Goal: Information Seeking & Learning: Learn about a topic

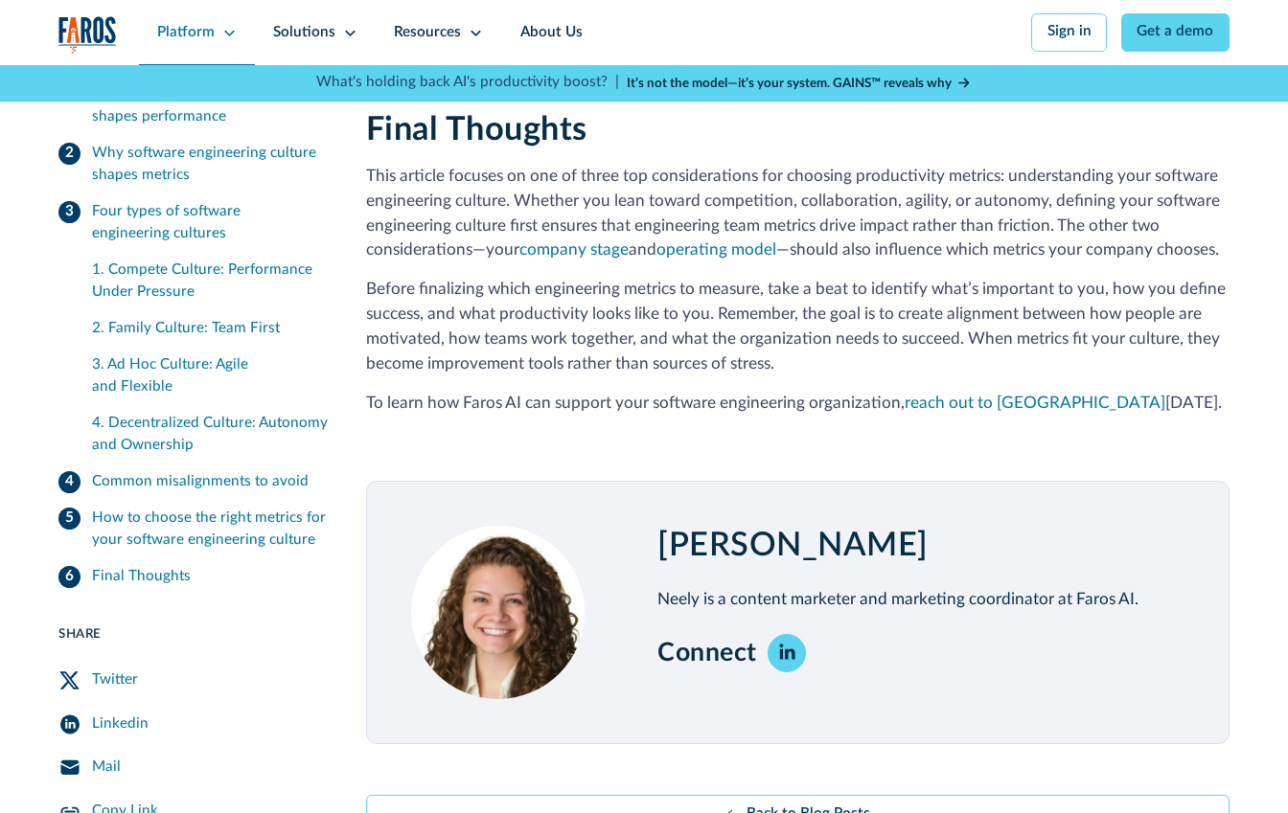
click at [225, 33] on icon at bounding box center [229, 33] width 11 height 6
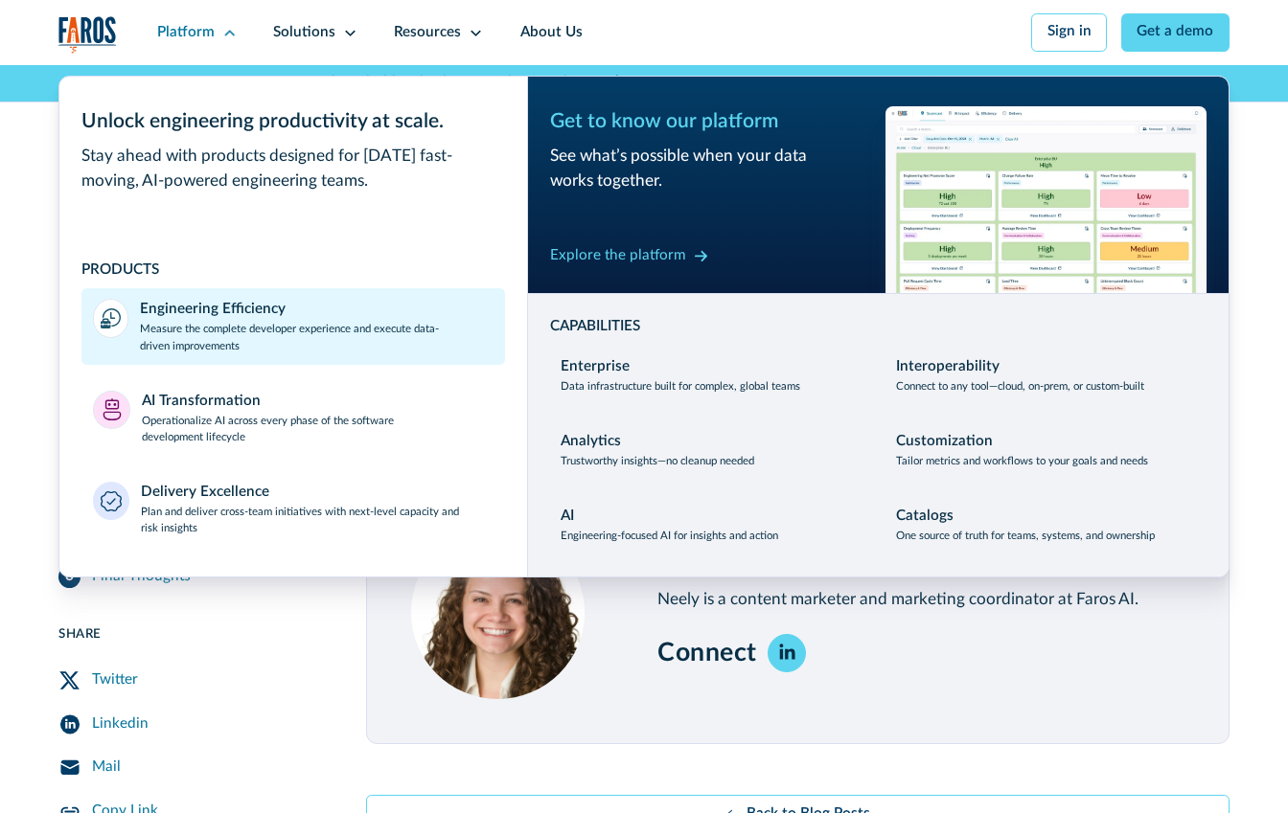
click at [412, 327] on p "Measure the complete developer experience and execute data-driven improvements" at bounding box center [317, 337] width 354 height 33
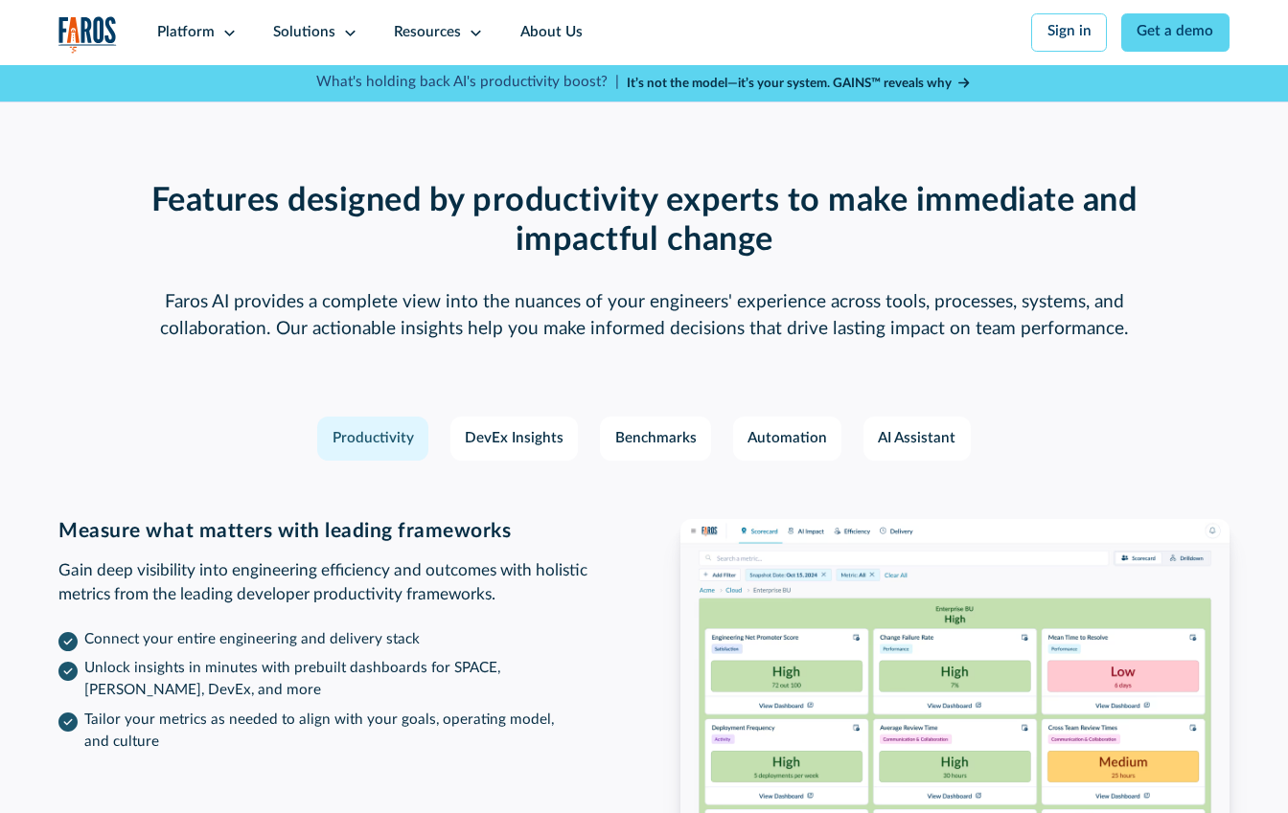
scroll to position [2600, 0]
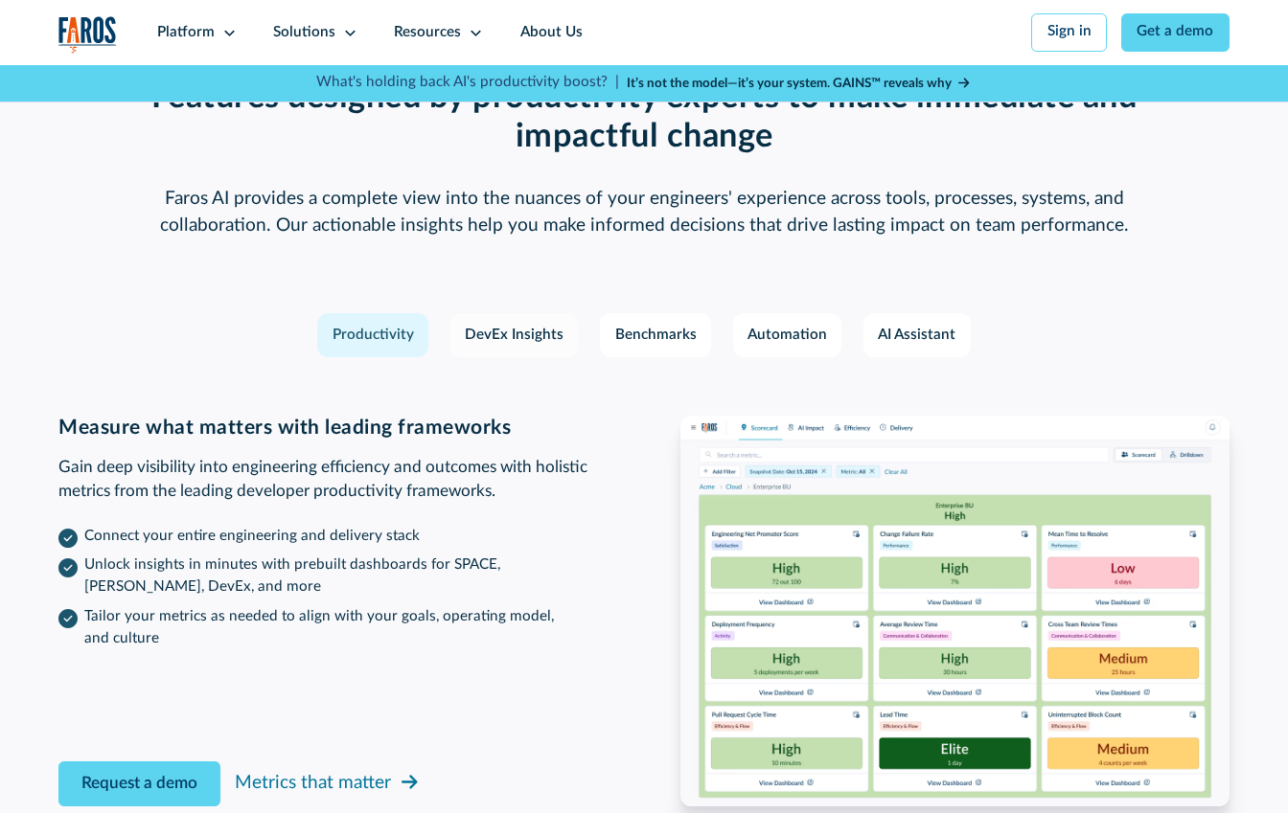
click at [479, 325] on div "DevEx Insights" at bounding box center [514, 336] width 99 height 22
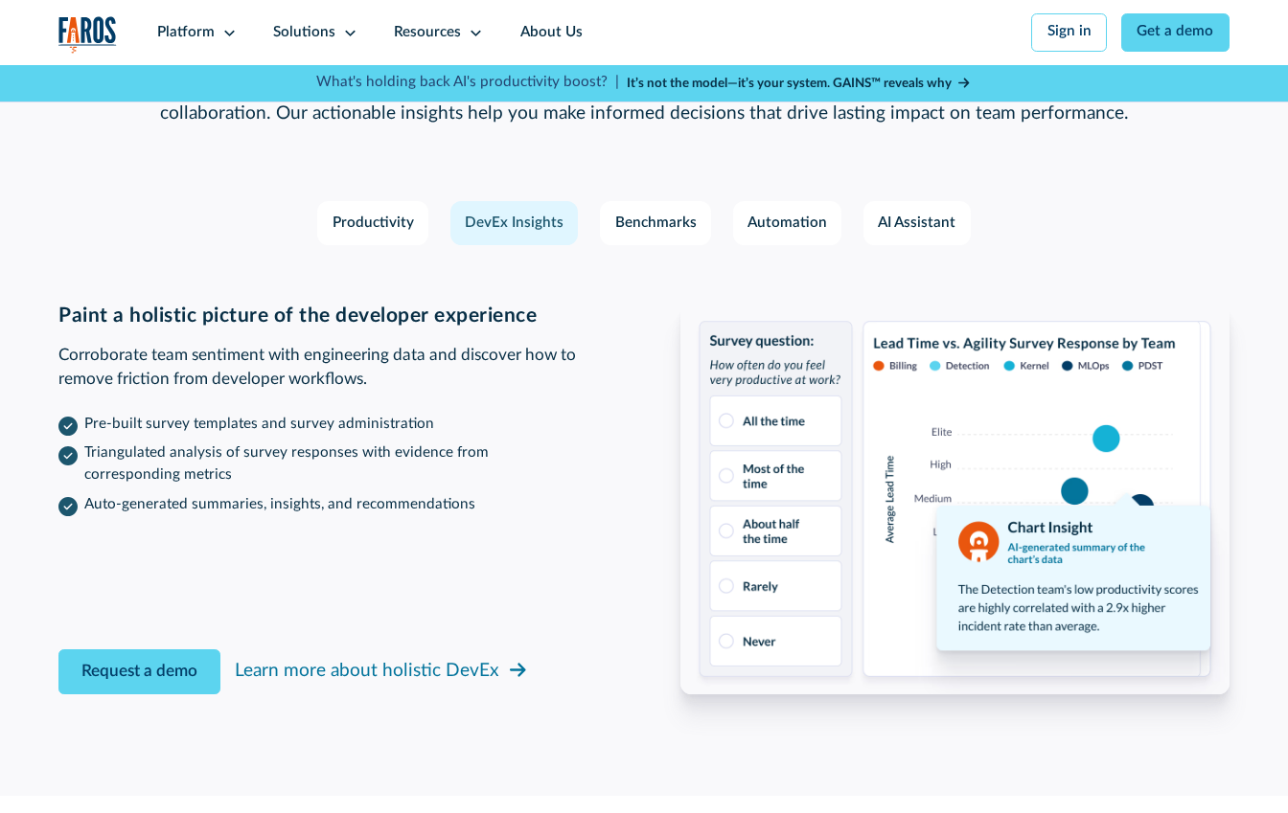
scroll to position [2654, 0]
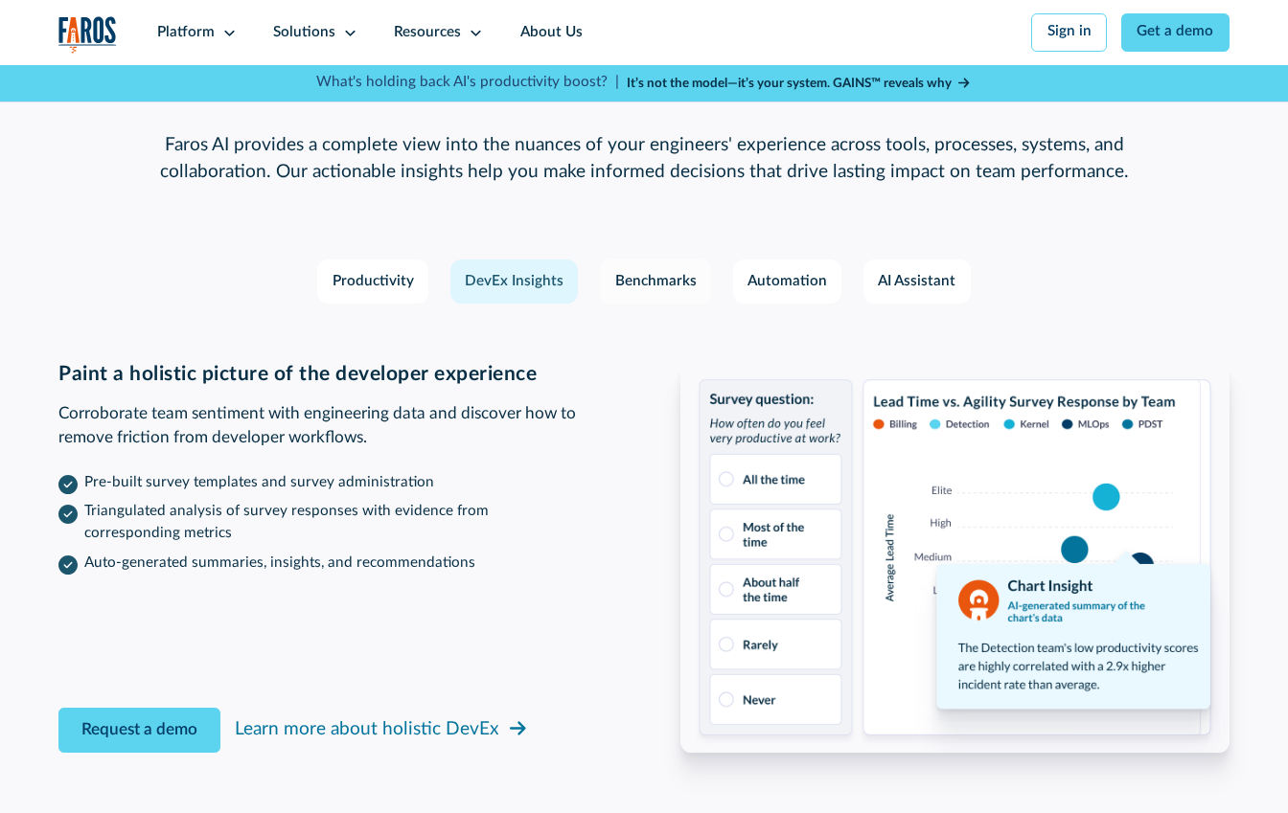
click at [644, 271] on div "Benchmarks" at bounding box center [655, 282] width 81 height 22
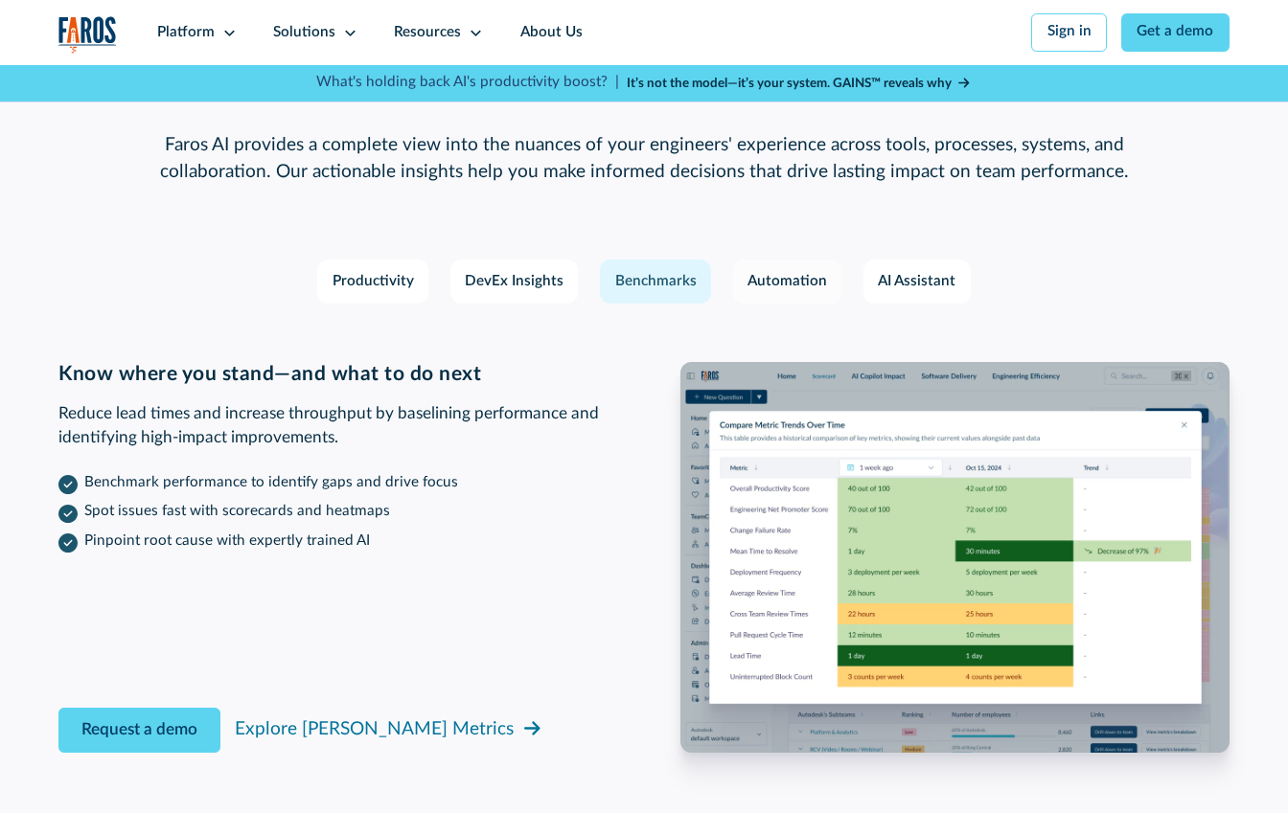
click at [797, 271] on div "Automation" at bounding box center [787, 282] width 80 height 22
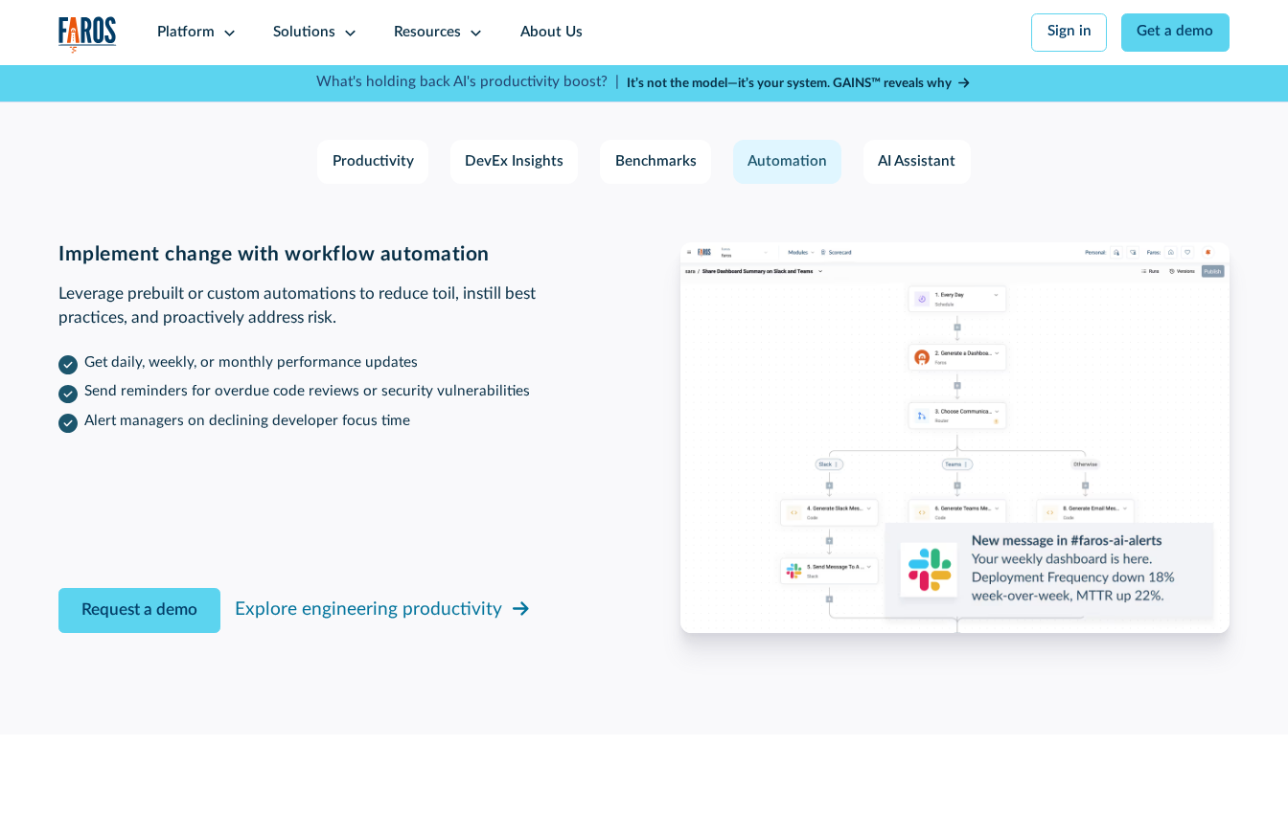
scroll to position [2740, 0]
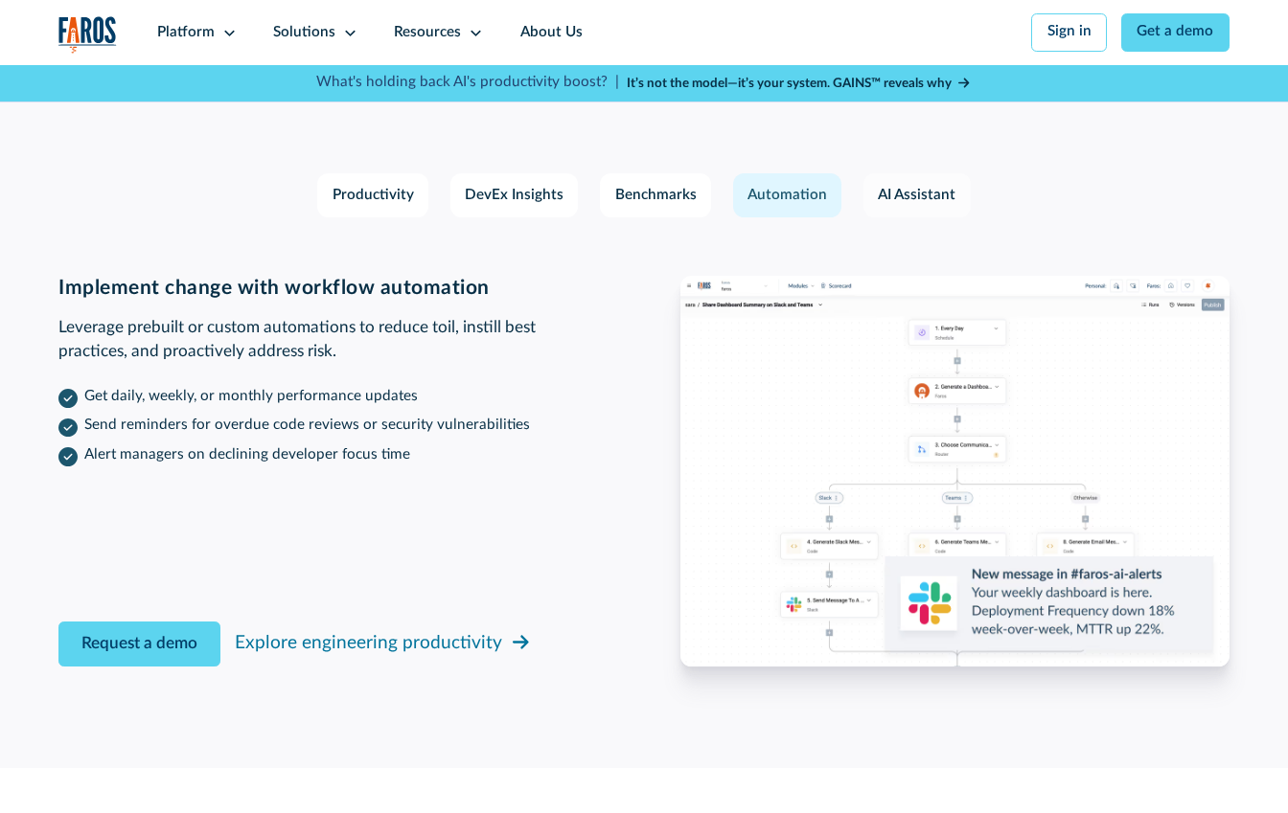
click at [909, 185] on div "AI Assistant" at bounding box center [917, 196] width 78 height 22
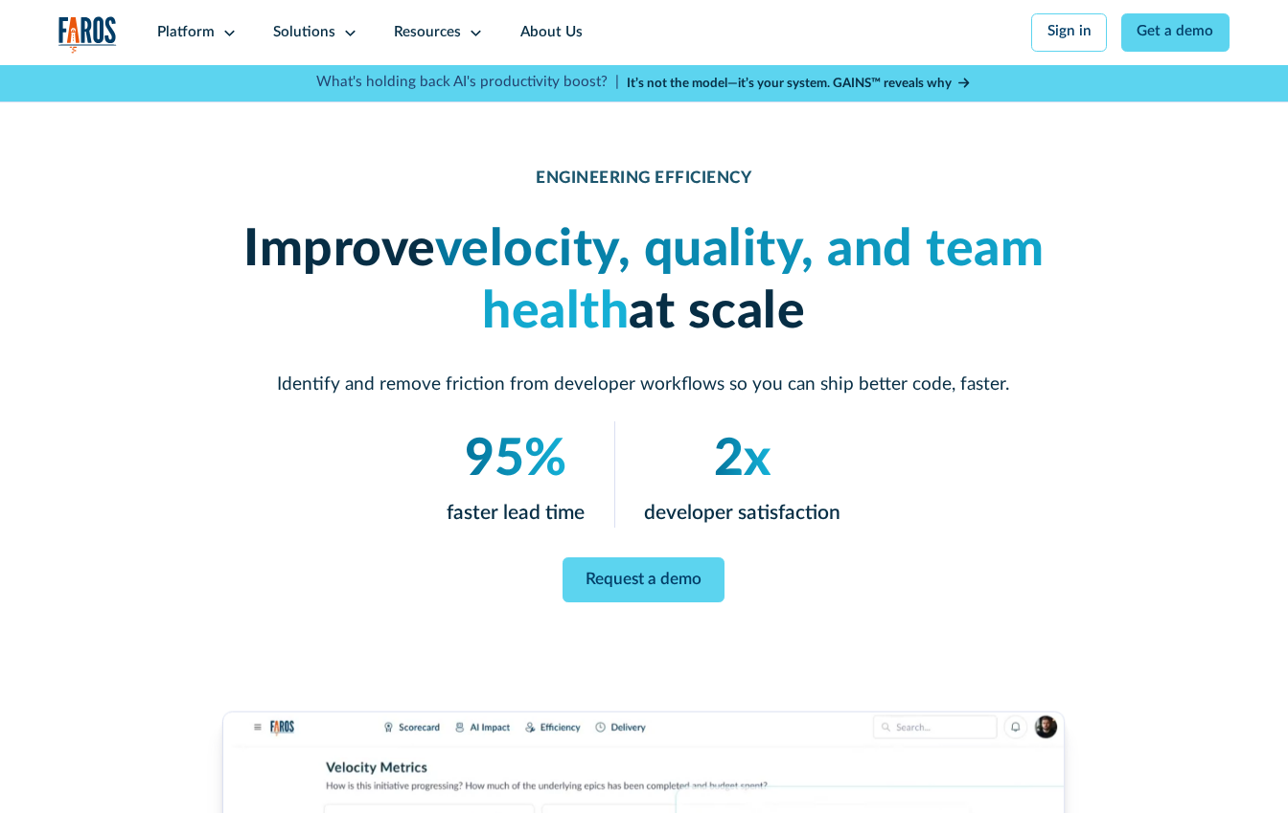
scroll to position [0, 0]
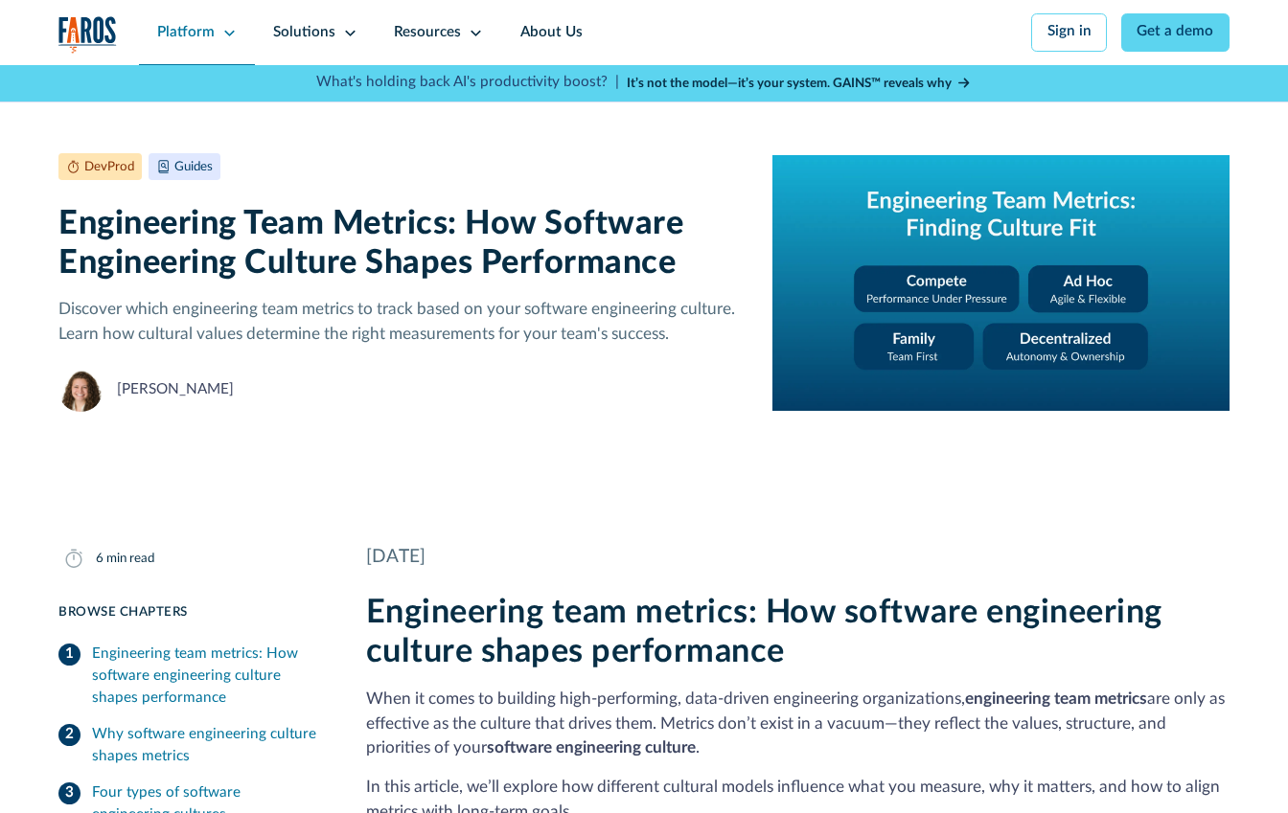
click at [222, 29] on icon at bounding box center [229, 33] width 14 height 14
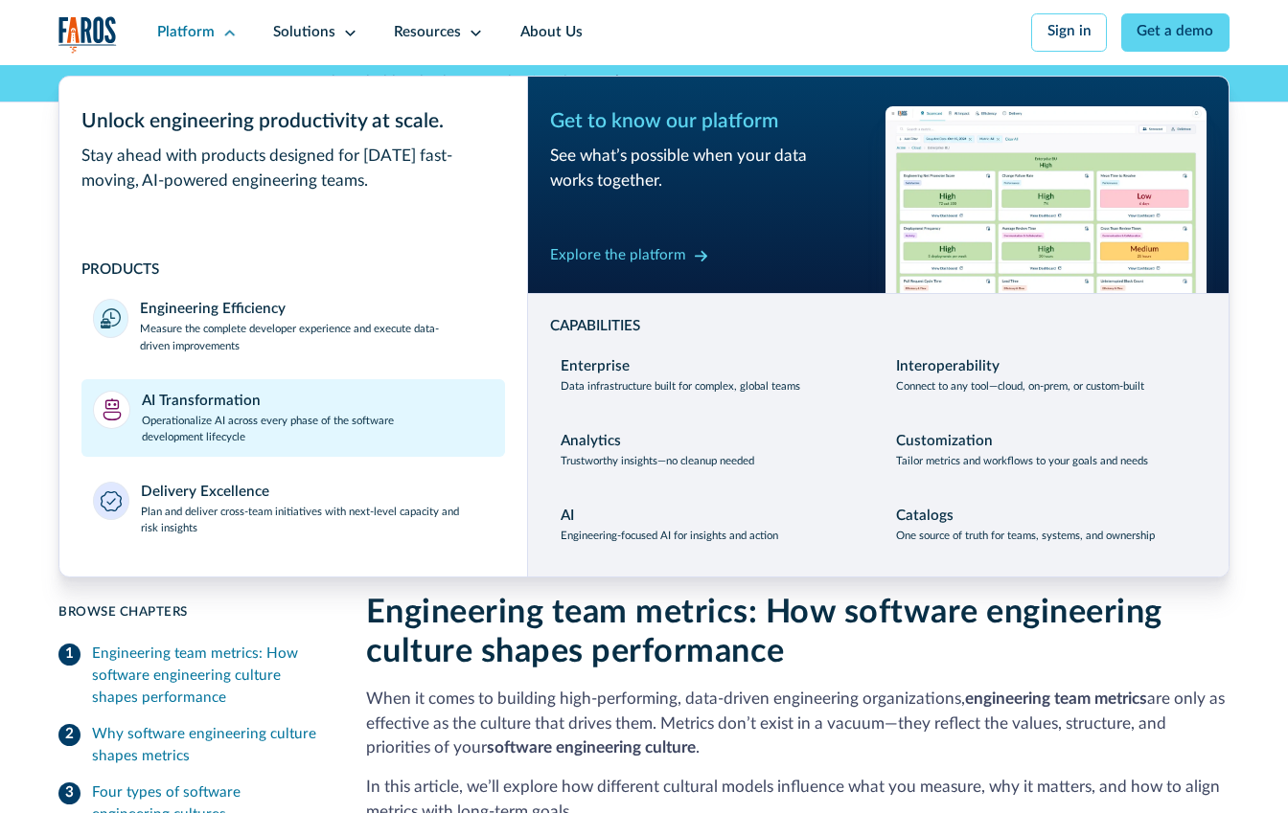
click at [339, 423] on p "Operationalize AI across every phase of the software development lifecycle" at bounding box center [318, 429] width 353 height 33
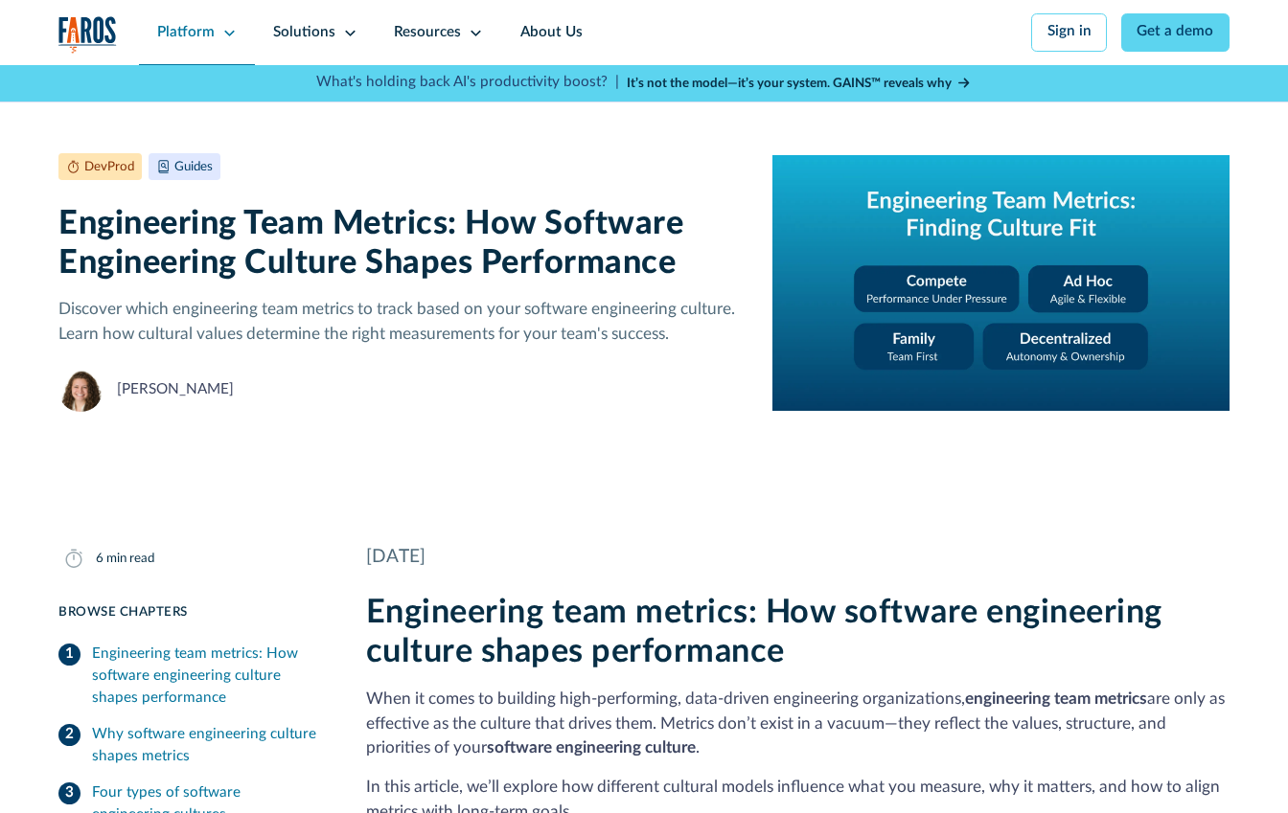
click at [226, 35] on icon at bounding box center [229, 33] width 14 height 14
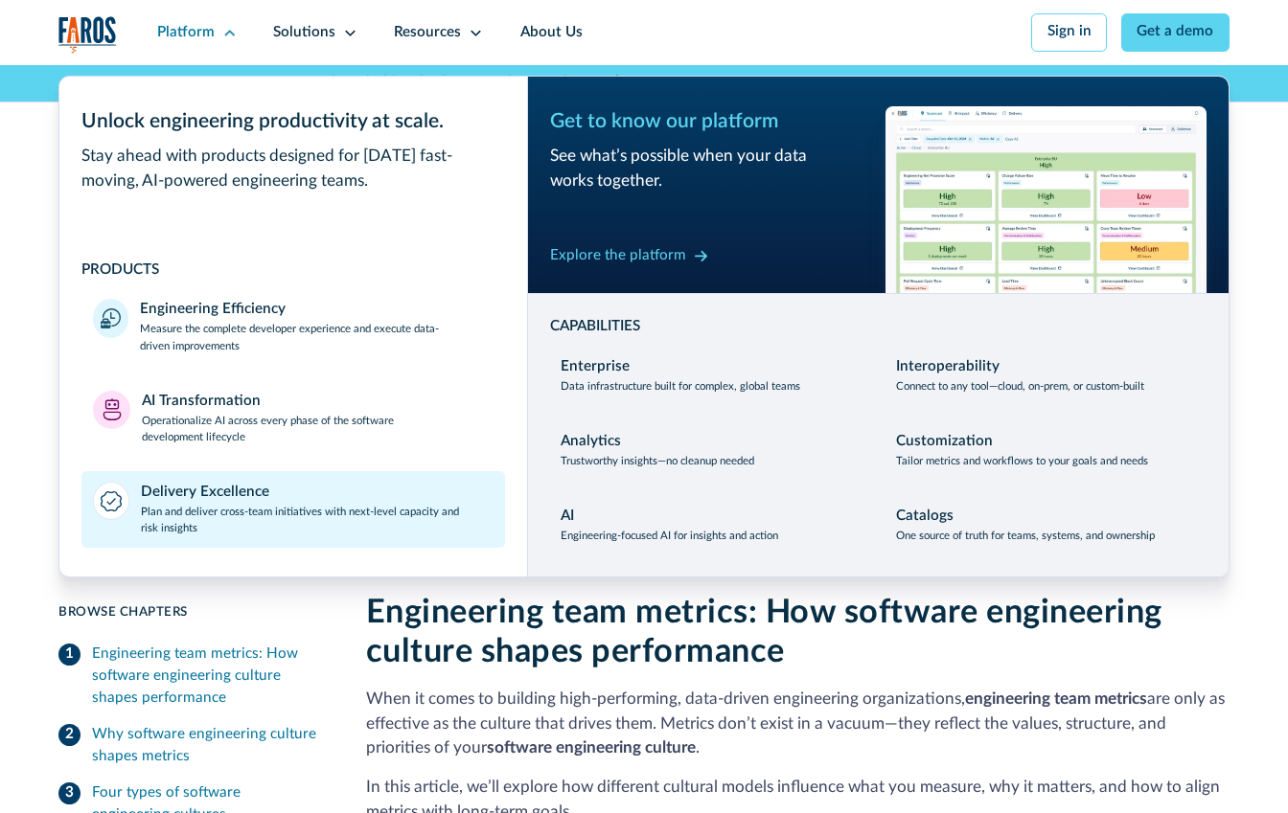
click at [194, 496] on div "Delivery Excellence" at bounding box center [205, 493] width 128 height 22
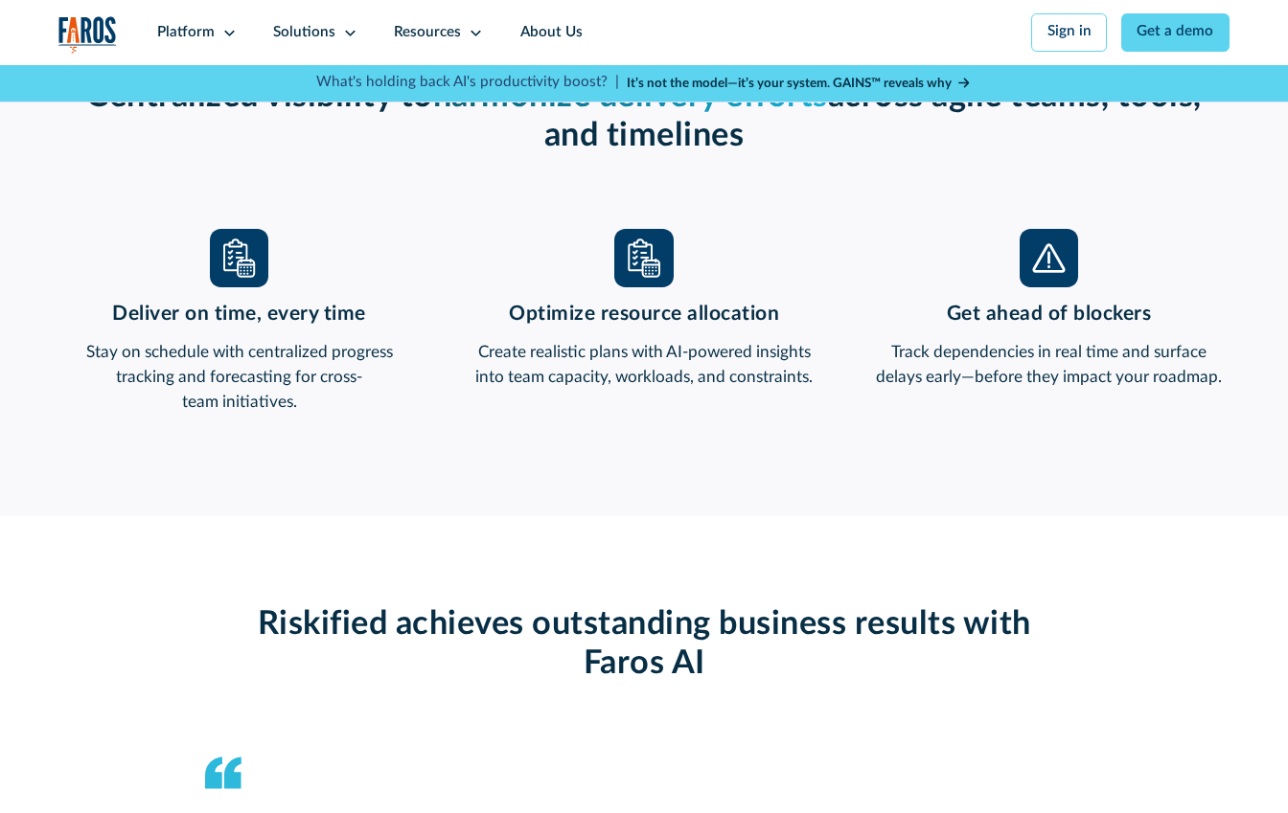
scroll to position [1103, 0]
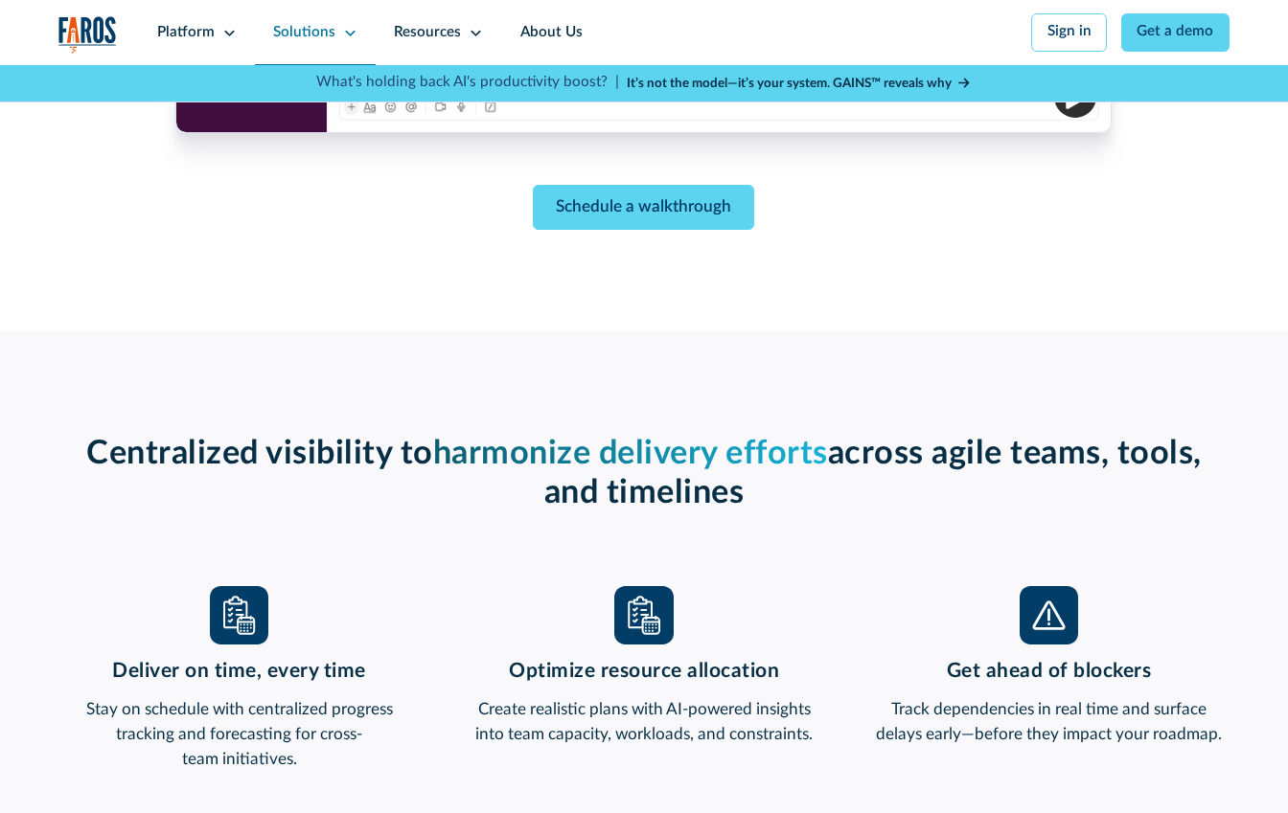
click at [343, 31] on icon at bounding box center [350, 33] width 14 height 14
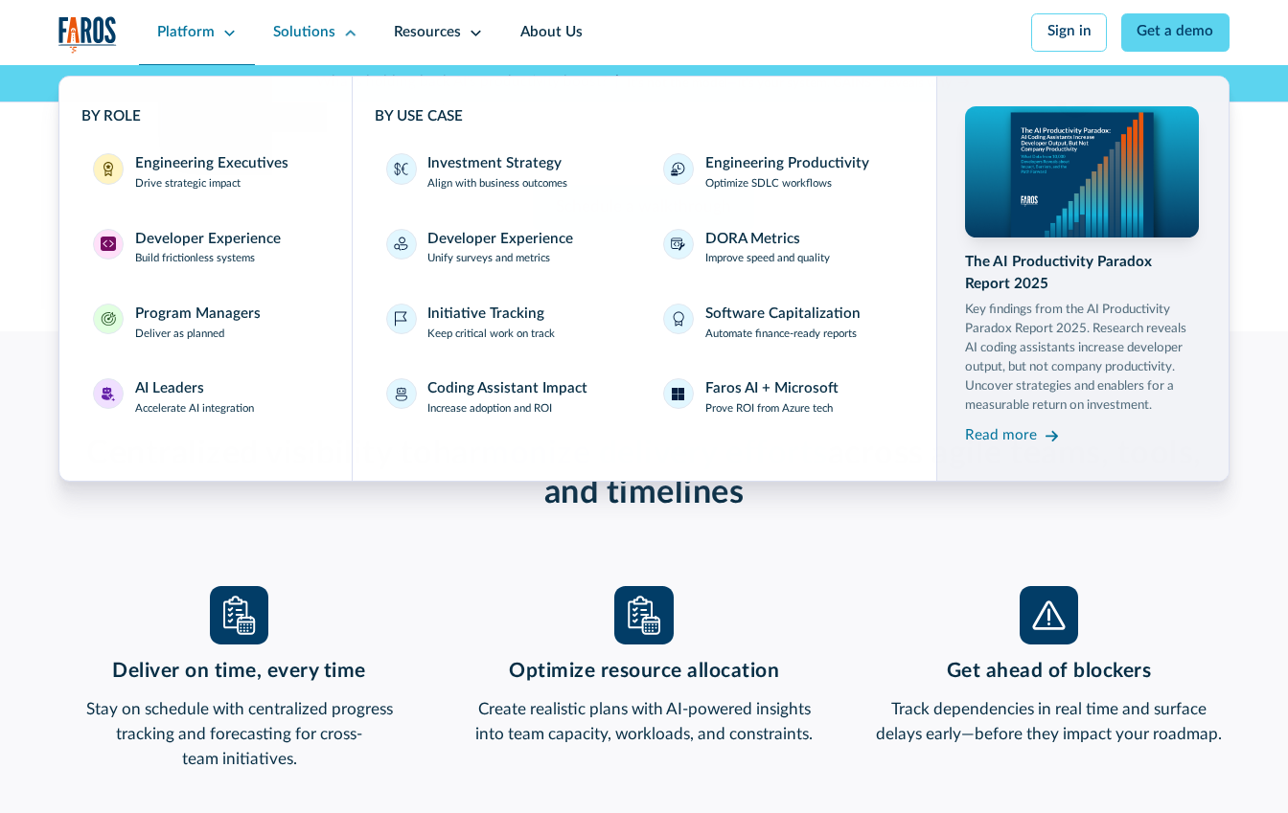
click at [217, 28] on div "Platform" at bounding box center [197, 32] width 116 height 65
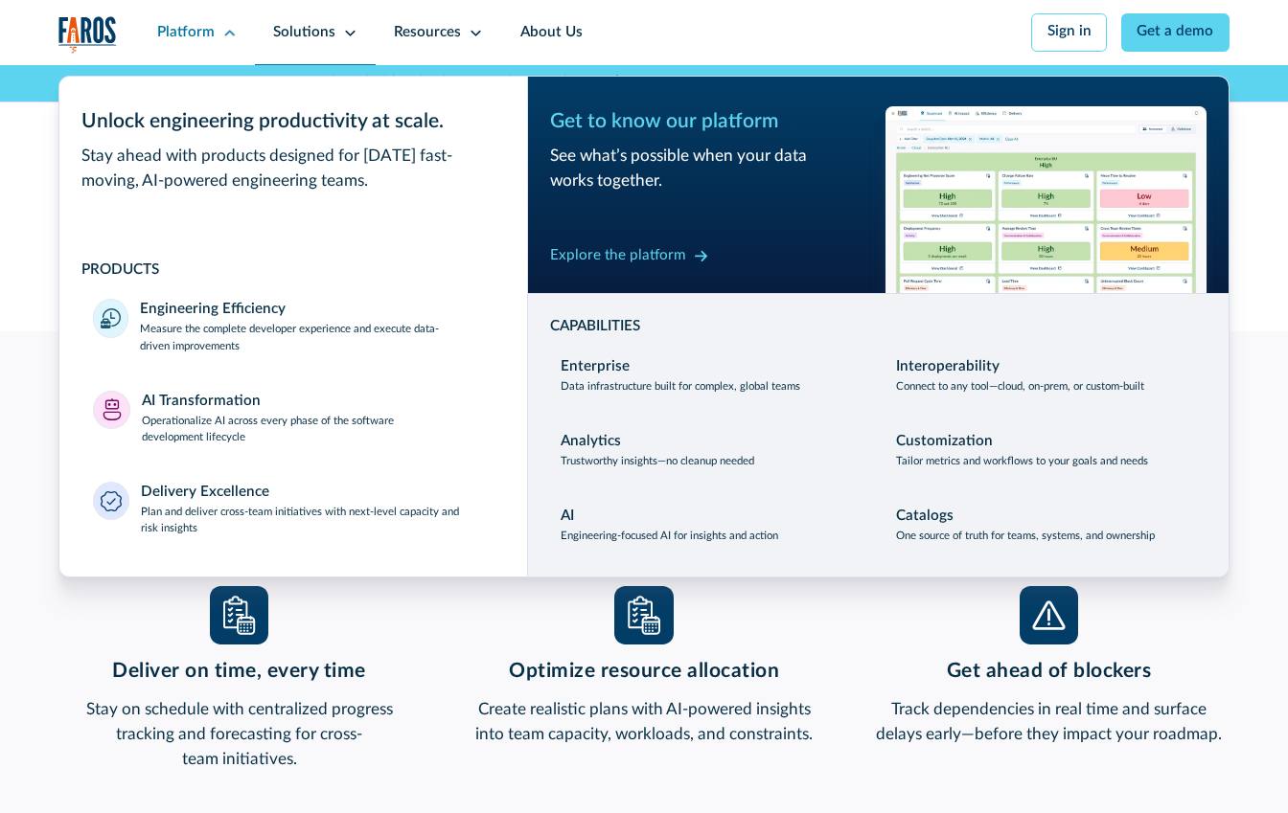
click at [345, 32] on icon at bounding box center [350, 33] width 11 height 6
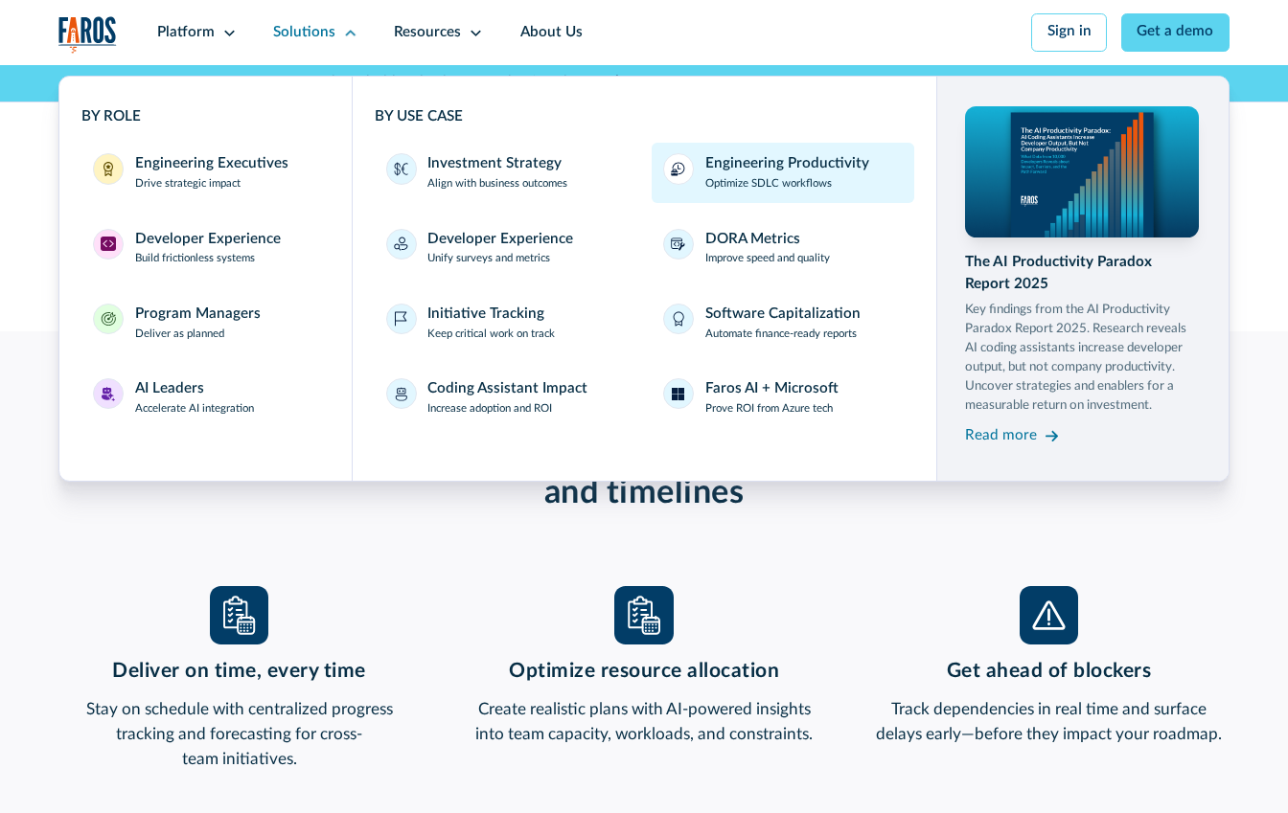
click at [765, 169] on div "Engineering Productivity" at bounding box center [787, 164] width 164 height 22
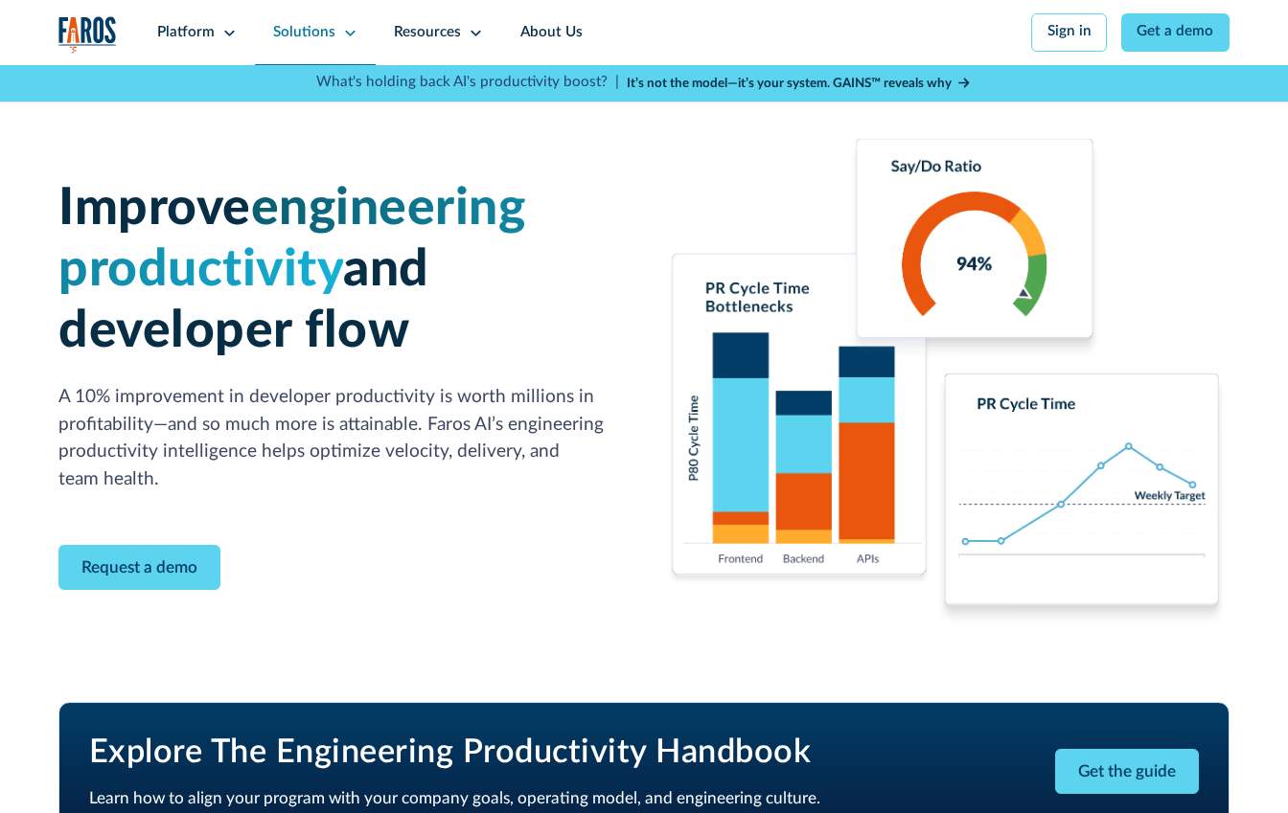
click at [343, 29] on icon at bounding box center [350, 33] width 14 height 14
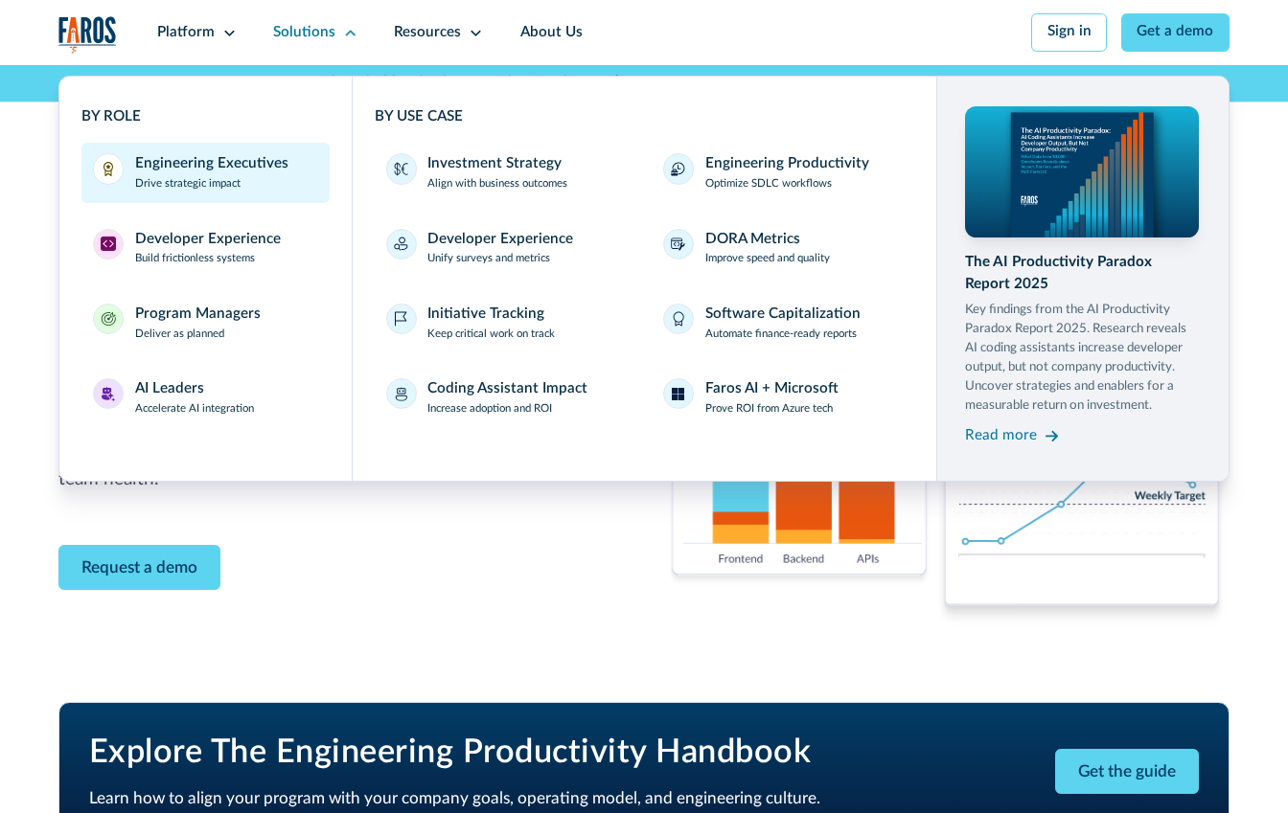
click at [261, 158] on div "Engineering Executives" at bounding box center [211, 164] width 153 height 22
